Goal: Task Accomplishment & Management: Complete application form

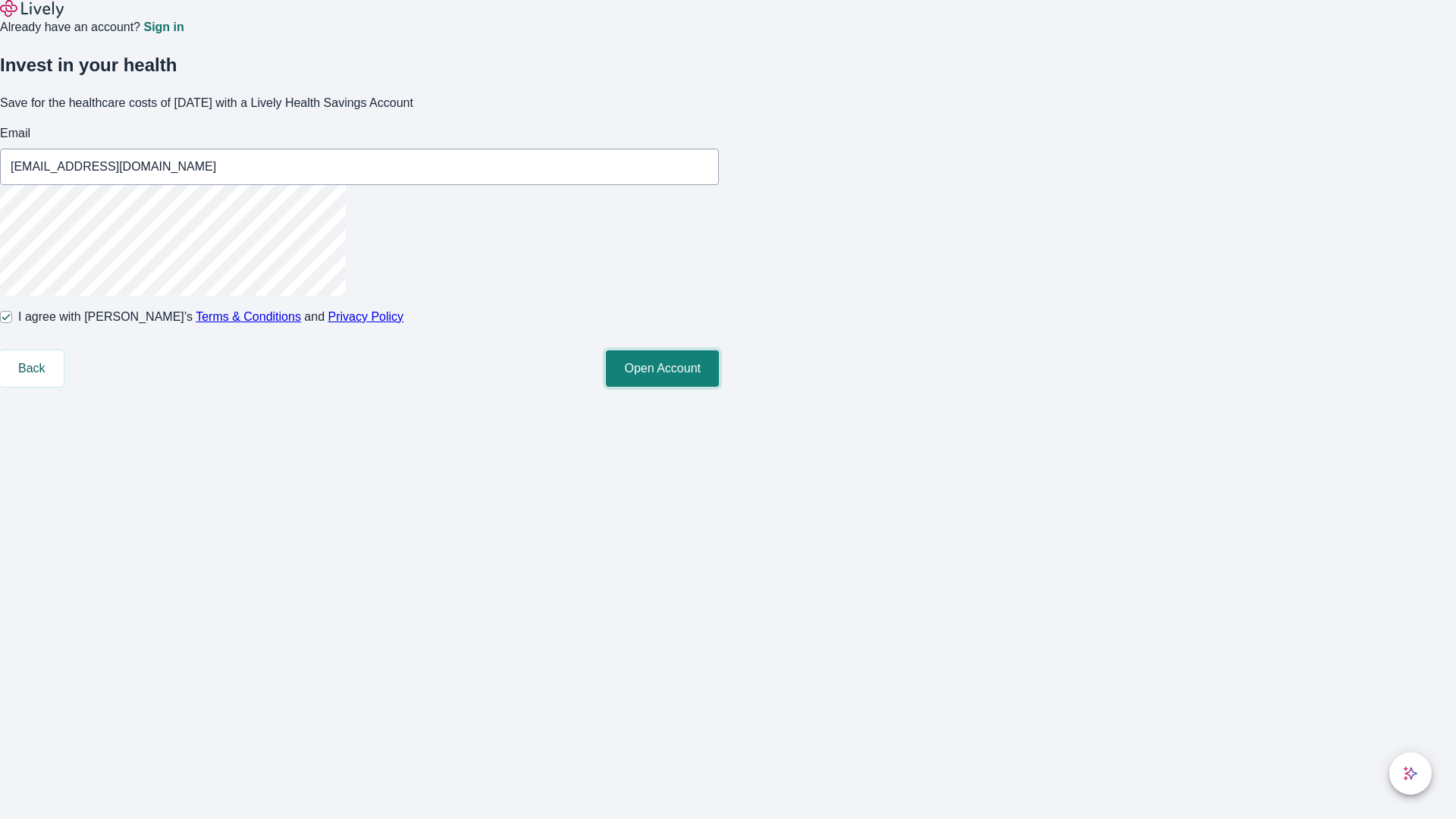
click at [719, 387] on button "Open Account" at bounding box center [663, 369] width 113 height 36
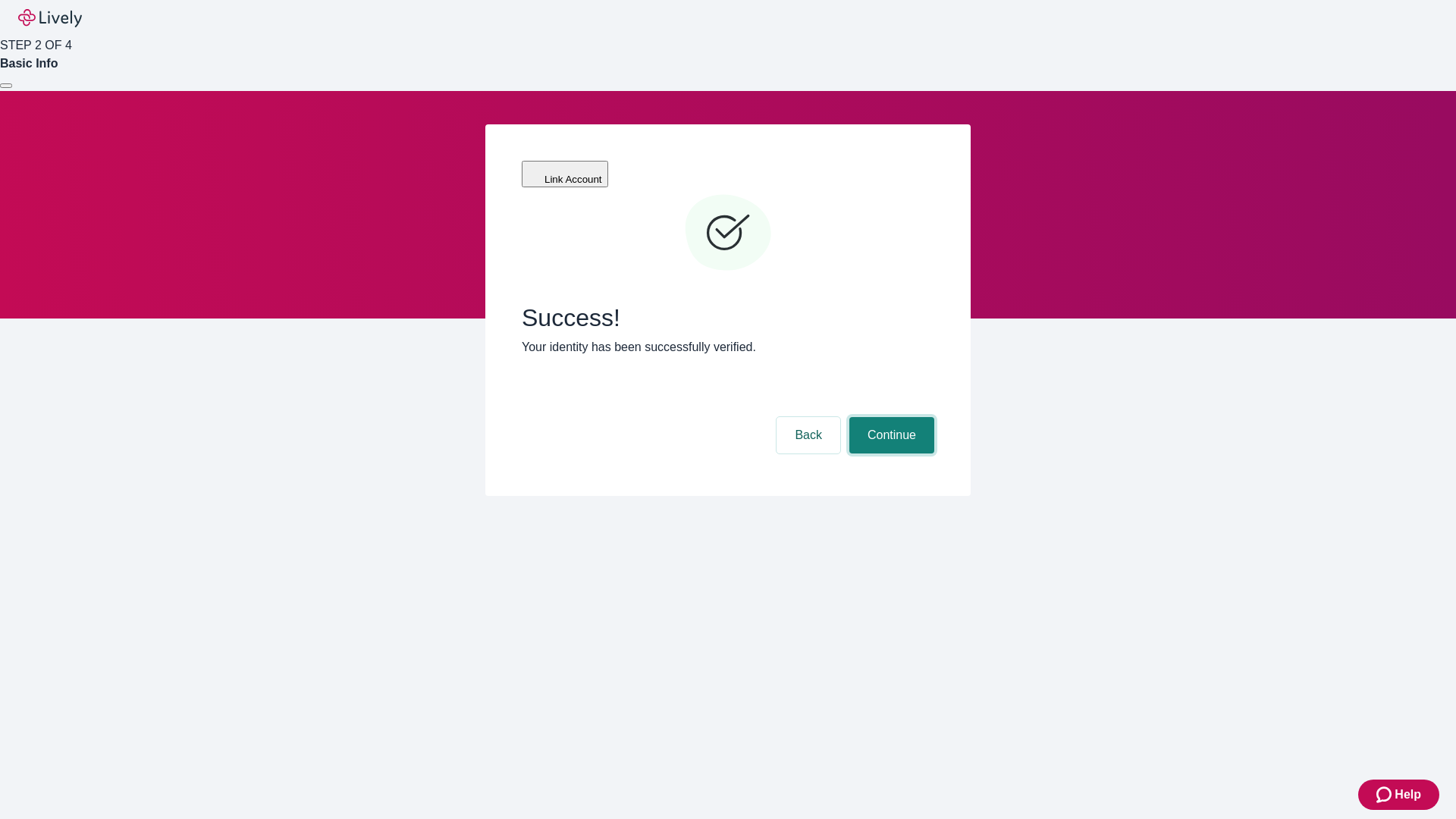
click at [889, 418] on button "Continue" at bounding box center [891, 435] width 85 height 36
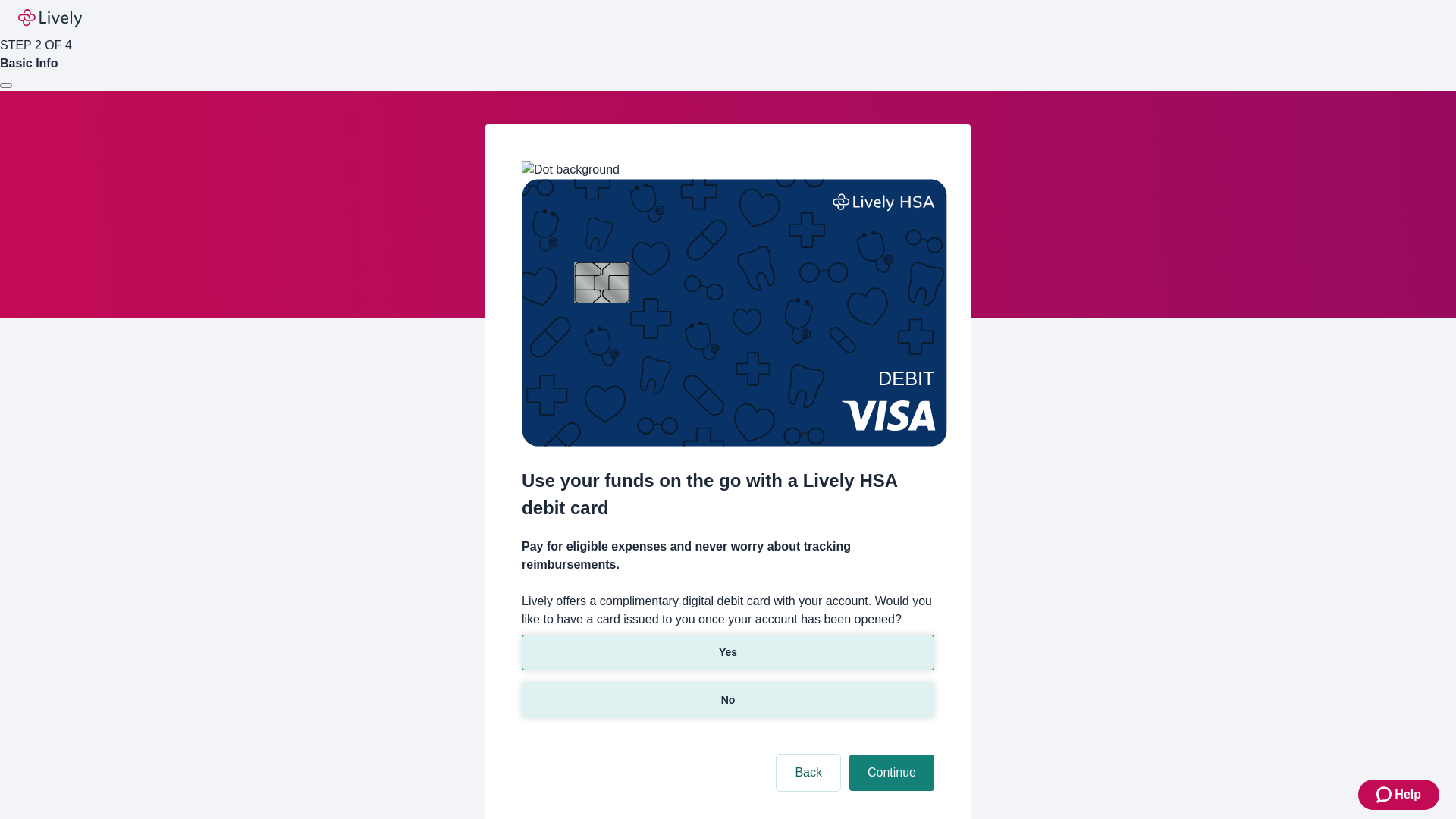
click at [728, 692] on p "No" at bounding box center [728, 700] width 14 height 16
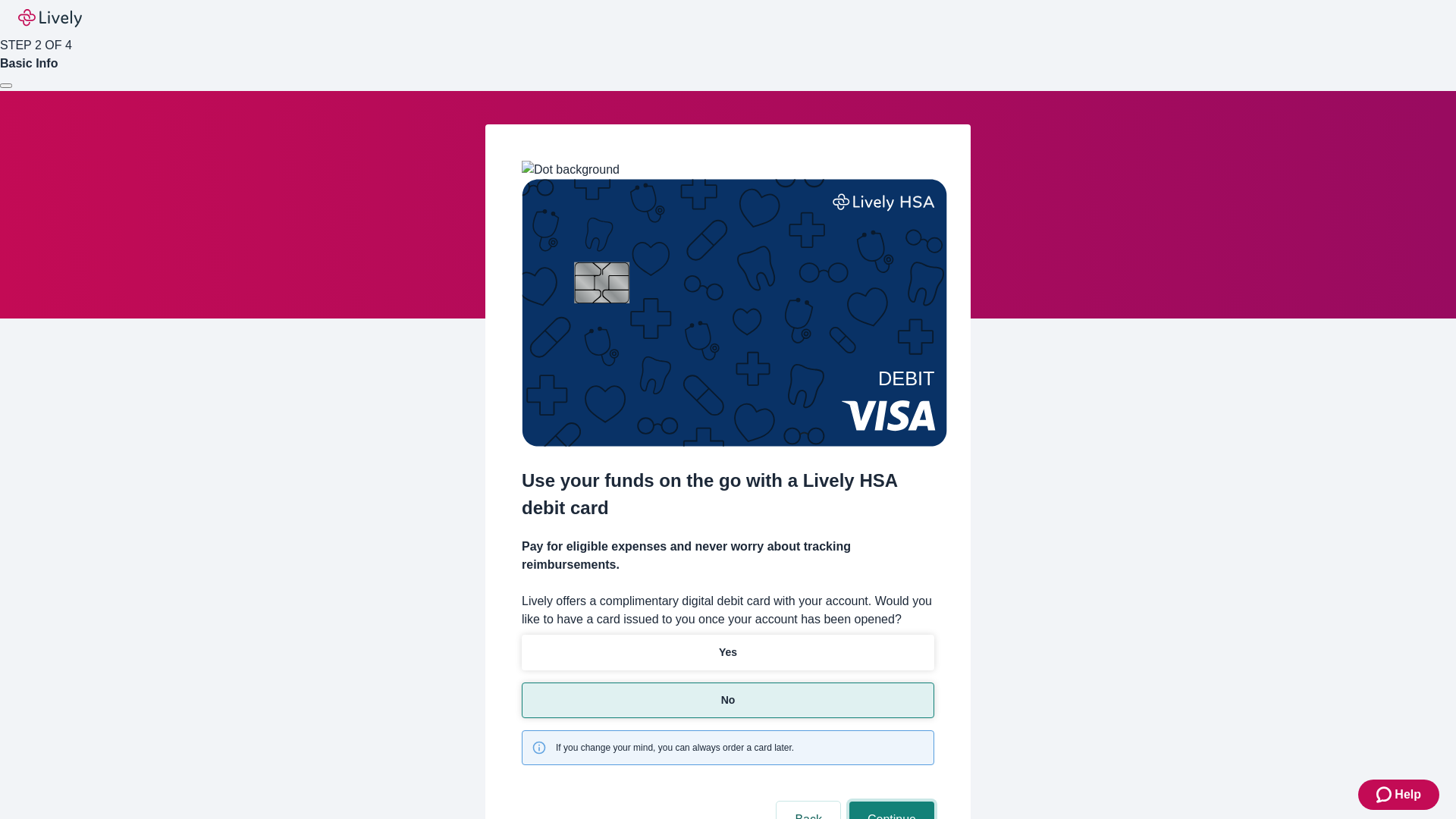
click at [889, 802] on button "Continue" at bounding box center [891, 820] width 85 height 36
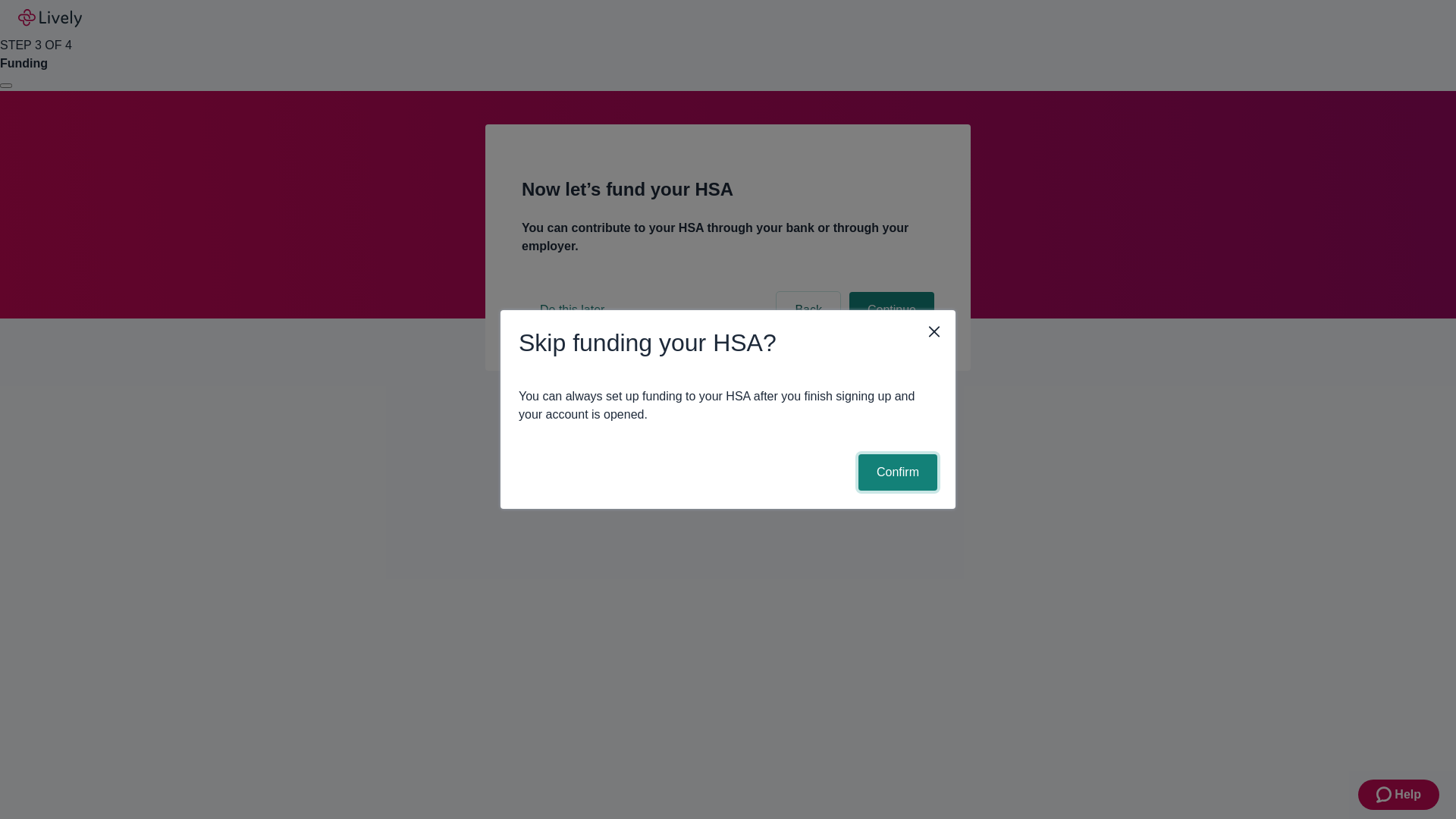
click at [895, 472] on button "Confirm" at bounding box center [898, 472] width 79 height 36
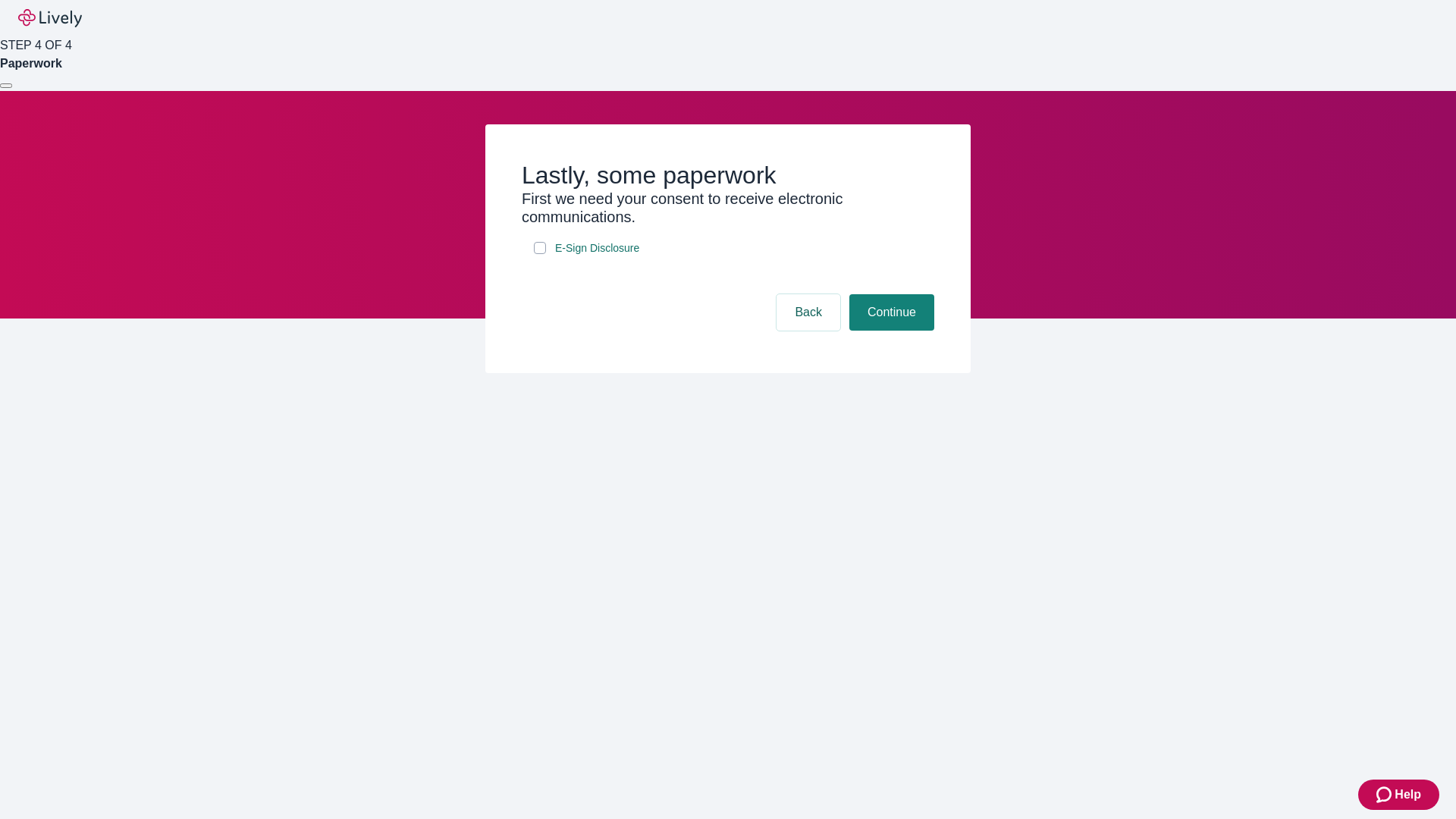
click at [540, 254] on input "E-Sign Disclosure" at bounding box center [540, 248] width 12 height 12
checkbox input "true"
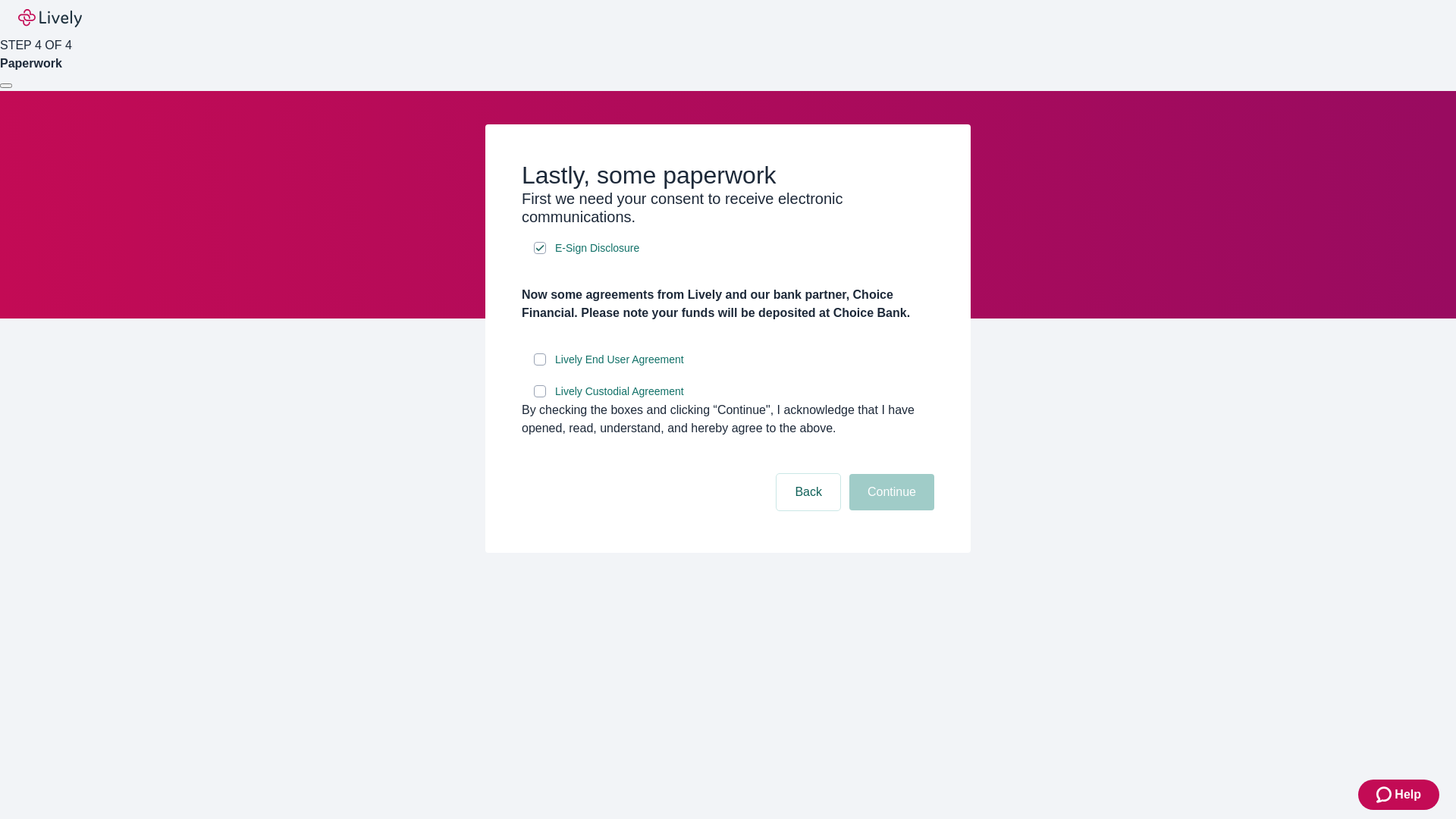
click at [540, 366] on input "Lively End User Agreement" at bounding box center [540, 359] width 12 height 12
checkbox input "true"
click at [540, 397] on input "Lively Custodial Agreement" at bounding box center [540, 391] width 12 height 12
checkbox input "true"
click at [889, 510] on button "Continue" at bounding box center [891, 492] width 85 height 36
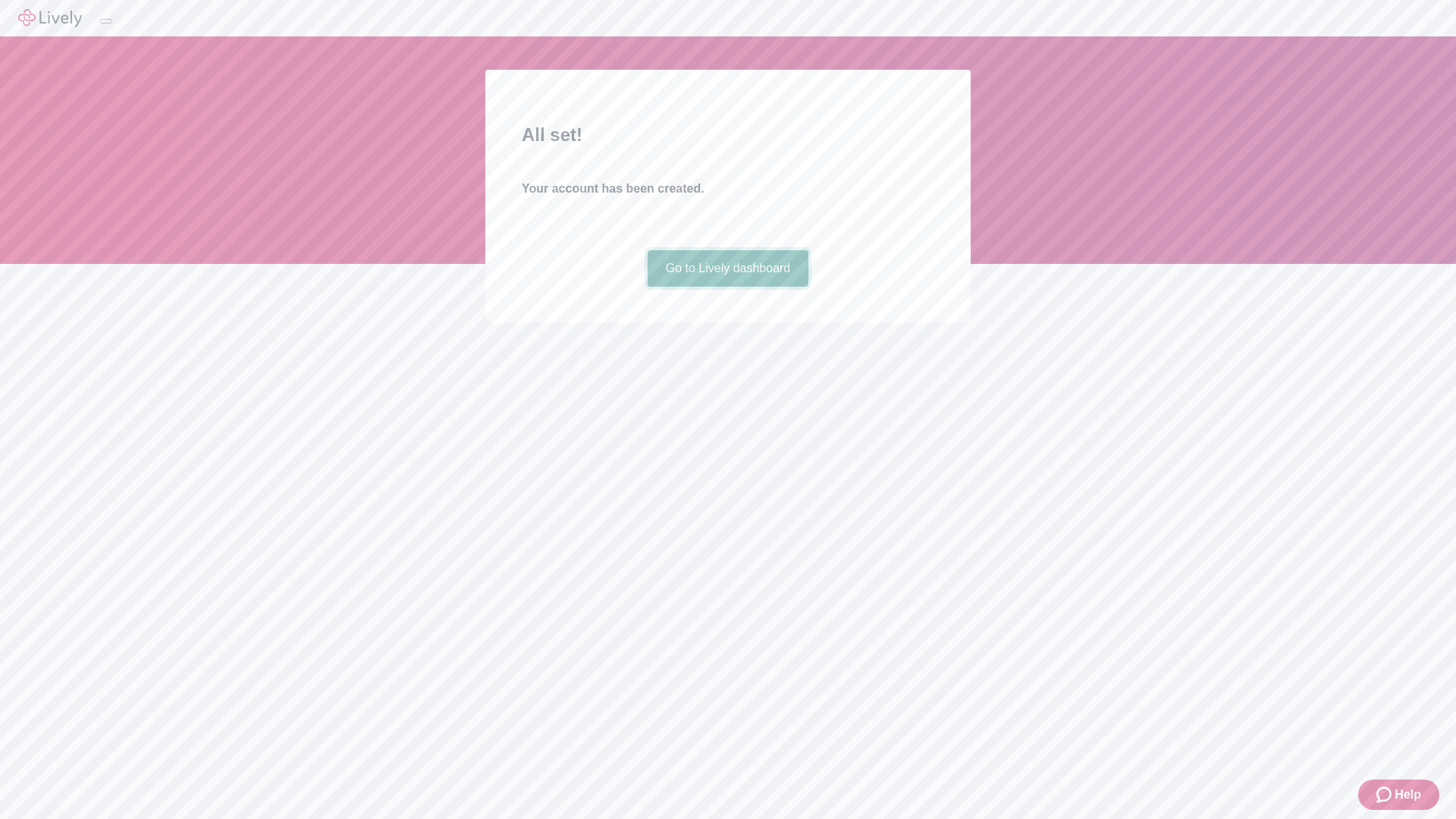
click at [728, 287] on link "Go to Lively dashboard" at bounding box center [728, 268] width 162 height 36
